Goal: Task Accomplishment & Management: Manage account settings

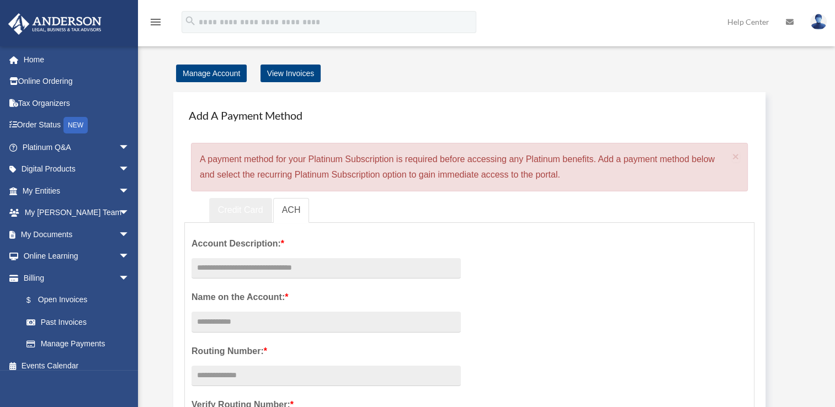
click at [252, 209] on link "Credit Card" at bounding box center [240, 210] width 63 height 25
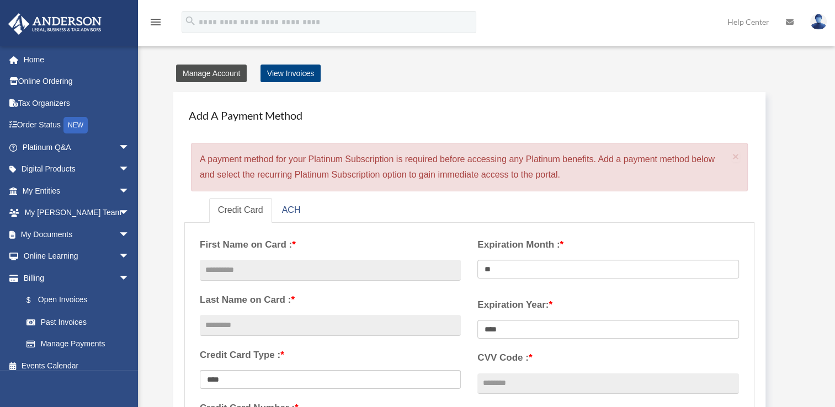
click at [225, 73] on link "Manage Account" at bounding box center [211, 74] width 71 height 18
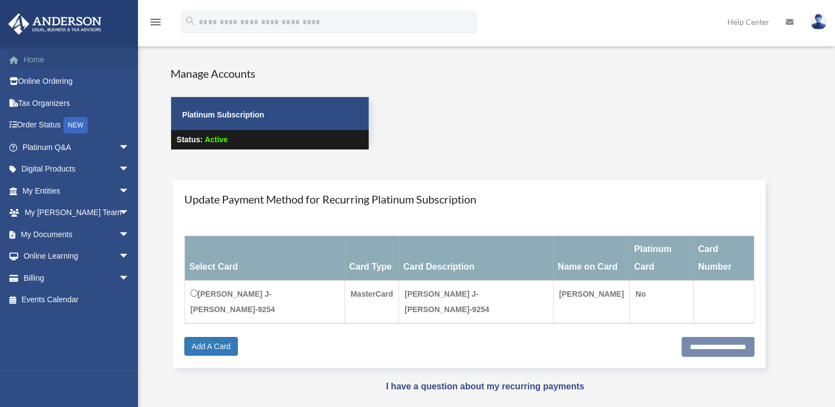
click at [37, 56] on link "Home" at bounding box center [77, 60] width 139 height 22
click at [42, 62] on link "Home" at bounding box center [77, 60] width 139 height 22
